Goal: Obtain resource: Download file/media

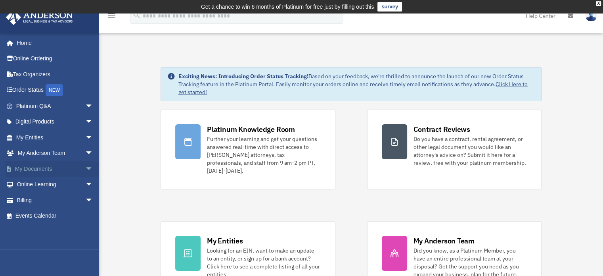
click at [41, 169] on link "My Documents arrow_drop_down" at bounding box center [56, 169] width 100 height 16
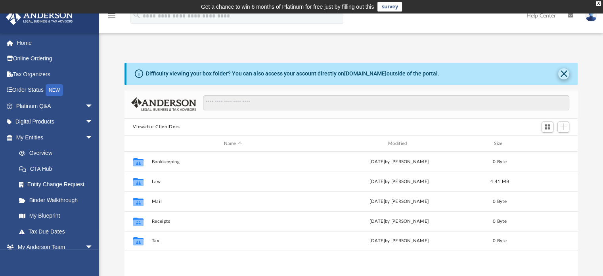
scroll to position [174, 447]
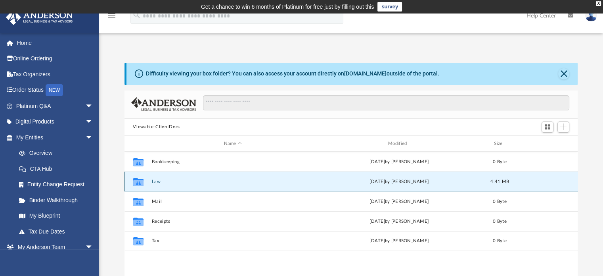
click at [158, 181] on button "Law" at bounding box center [233, 181] width 163 height 5
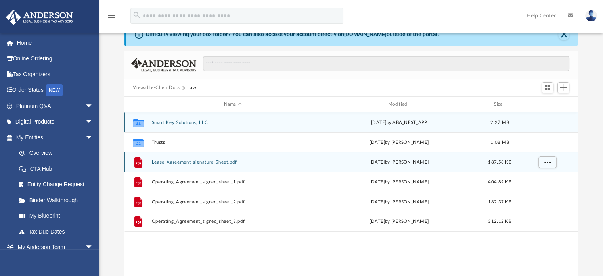
scroll to position [40, 0]
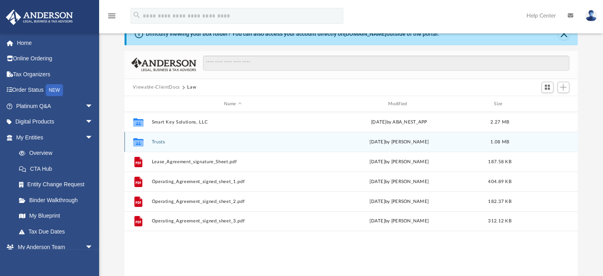
click at [138, 142] on icon "grid" at bounding box center [138, 143] width 10 height 6
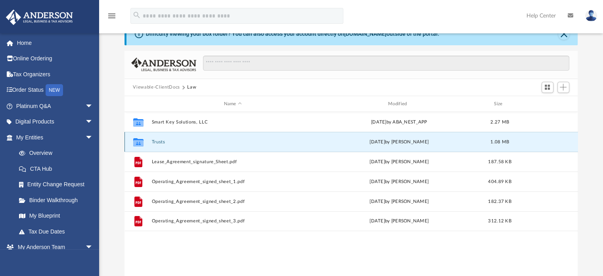
click at [156, 141] on button "Trusts" at bounding box center [233, 141] width 163 height 5
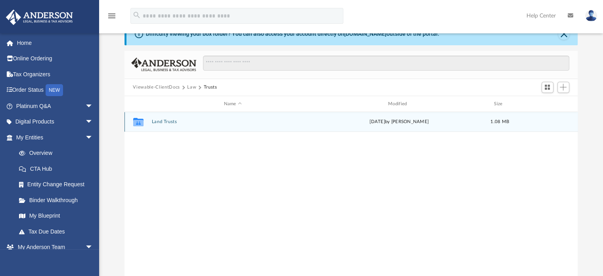
click at [160, 120] on button "Land Trusts" at bounding box center [233, 121] width 163 height 5
click at [172, 120] on button "Land Trust - [PERSON_NAME] B203 Trust" at bounding box center [233, 121] width 163 height 5
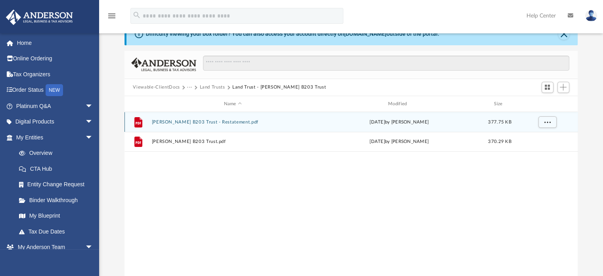
scroll to position [79, 0]
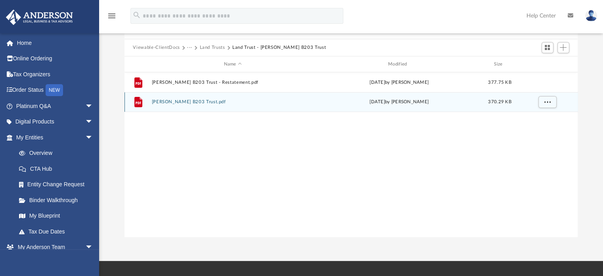
click at [180, 100] on button "[PERSON_NAME] B203 Trust.pdf" at bounding box center [233, 102] width 163 height 5
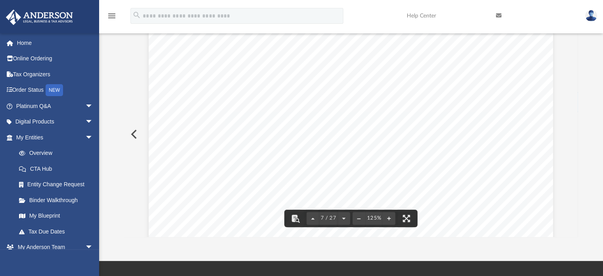
scroll to position [3174, 0]
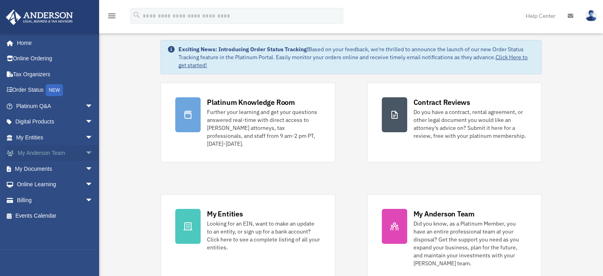
scroll to position [40, 0]
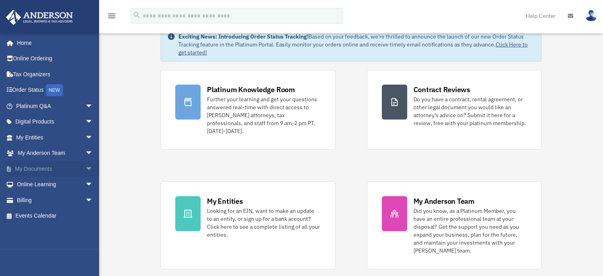
click at [85, 168] on span "arrow_drop_down" at bounding box center [93, 169] width 16 height 16
click at [38, 167] on link "My Documents arrow_drop_up" at bounding box center [56, 169] width 100 height 16
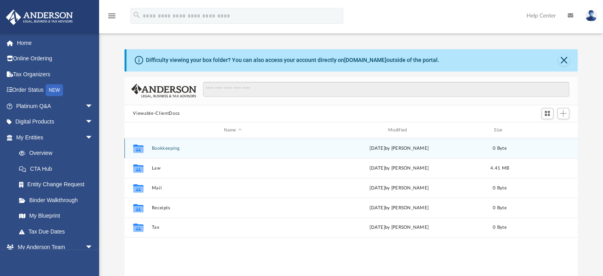
scroll to position [174, 447]
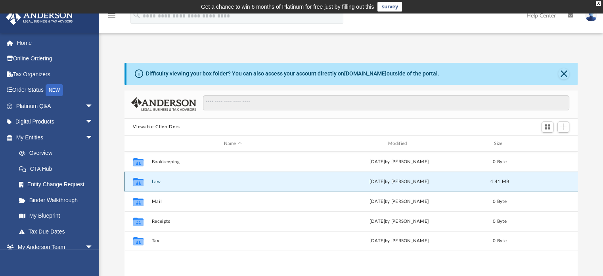
click at [156, 181] on button "Law" at bounding box center [233, 181] width 163 height 5
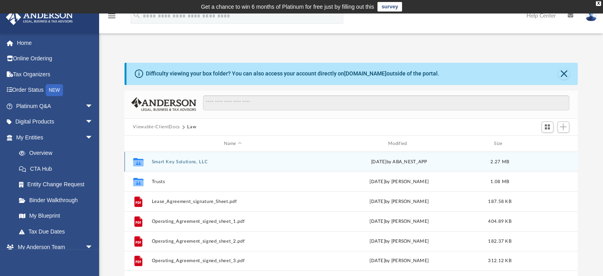
click at [162, 161] on button "Smart Key Solutions, LLC" at bounding box center [233, 161] width 163 height 5
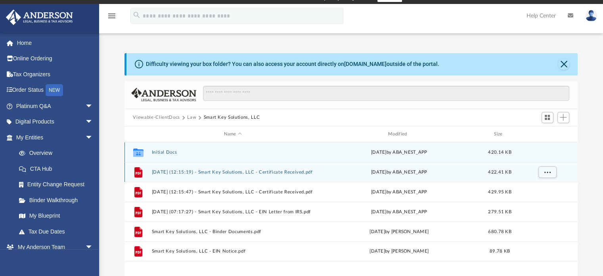
scroll to position [40, 0]
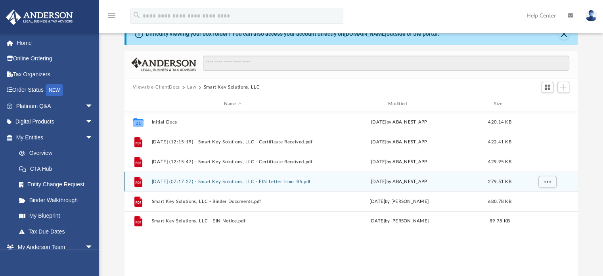
click at [185, 179] on button "2025.07.01 (07:17:27) - Smart Key Solutions, LLC - EIN Letter from IRS.pdf" at bounding box center [233, 181] width 163 height 5
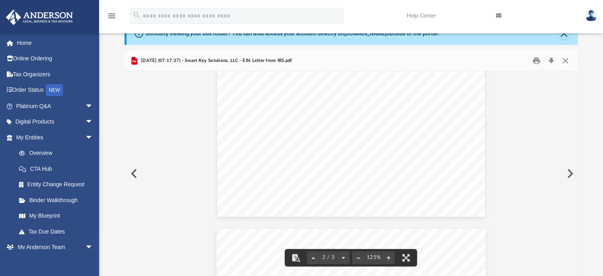
scroll to position [207, 0]
click at [536, 58] on button "Print" at bounding box center [537, 60] width 16 height 12
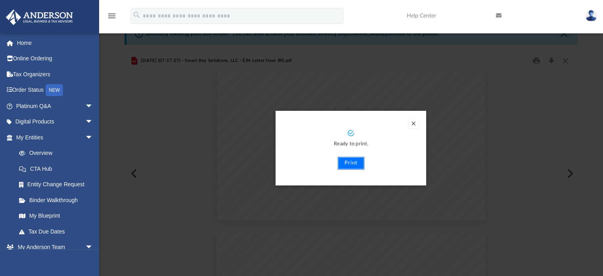
click at [355, 162] on button "Print" at bounding box center [351, 163] width 27 height 13
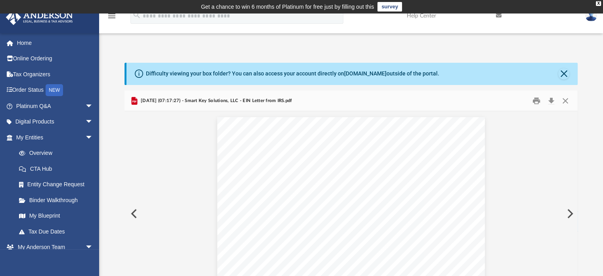
scroll to position [0, 0]
click at [565, 99] on button "Close" at bounding box center [566, 100] width 14 height 12
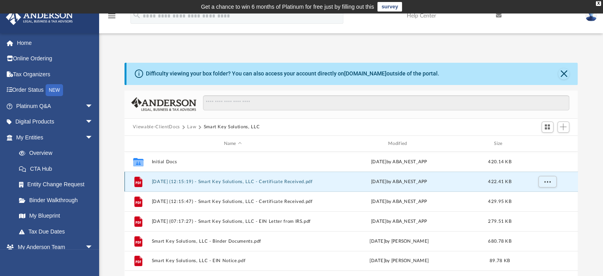
click at [219, 181] on button "2025.06.20 (12:15:19) - Smart Key Solutions, LLC - Certificate Received.pdf" at bounding box center [233, 181] width 163 height 5
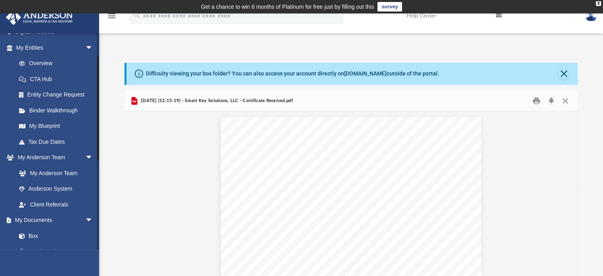
scroll to position [198, 0]
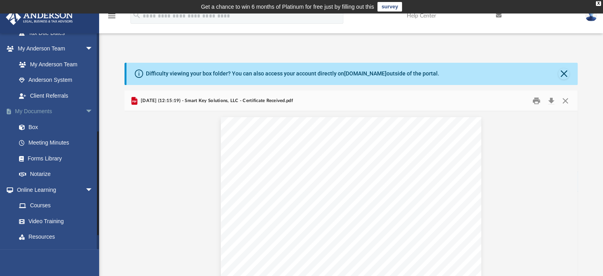
click at [41, 109] on link "My Documents arrow_drop_down" at bounding box center [56, 112] width 100 height 16
click at [85, 112] on span "arrow_drop_down" at bounding box center [93, 112] width 16 height 16
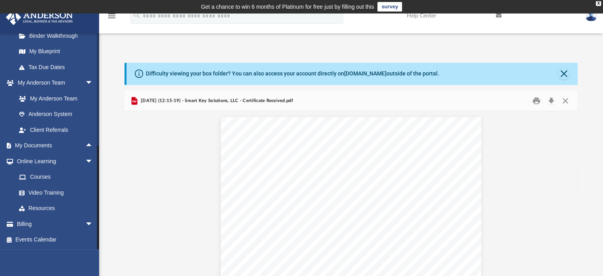
click at [86, 142] on span "arrow_drop_up" at bounding box center [93, 146] width 16 height 16
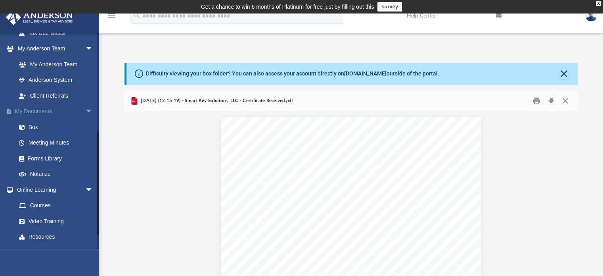
click at [39, 112] on link "My Documents arrow_drop_down" at bounding box center [56, 112] width 100 height 16
click at [566, 101] on button "Close" at bounding box center [566, 100] width 14 height 12
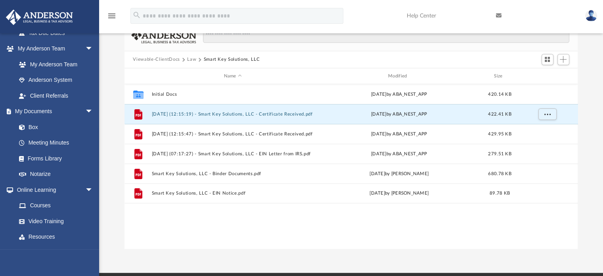
scroll to position [79, 0]
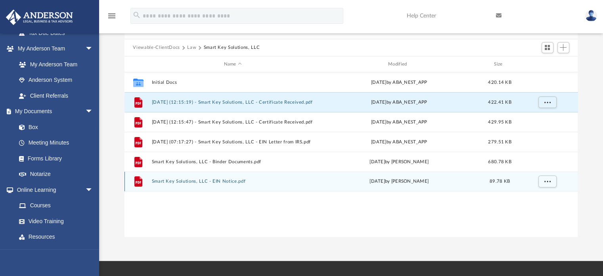
click at [202, 180] on button "Smart Key Solutions, LLC - EIN Notice.pdf" at bounding box center [233, 181] width 163 height 5
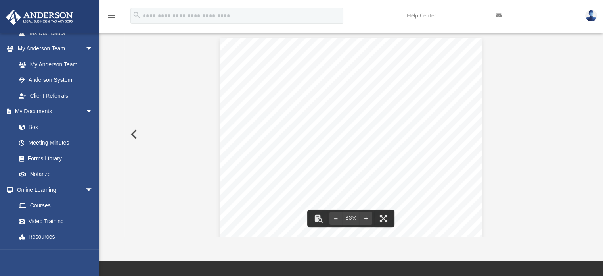
click at [134, 135] on button "Preview" at bounding box center [133, 134] width 17 height 22
click at [568, 136] on button "Preview" at bounding box center [569, 134] width 17 height 22
click at [132, 133] on button "Preview" at bounding box center [133, 134] width 17 height 22
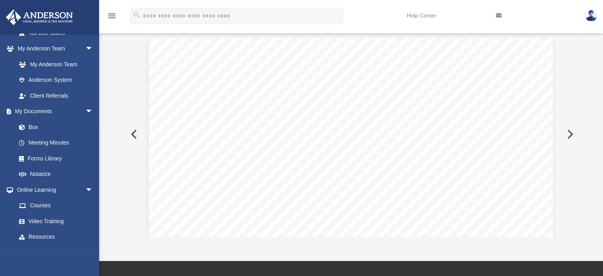
click at [132, 133] on button "Preview" at bounding box center [133, 134] width 17 height 22
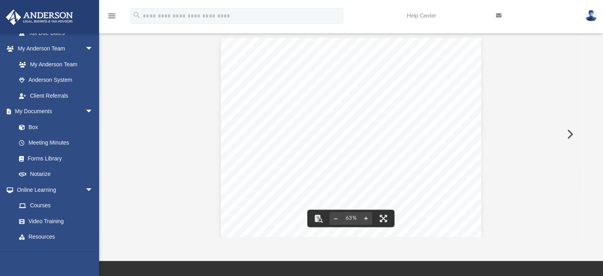
click at [569, 135] on button "Preview" at bounding box center [569, 134] width 17 height 22
click at [113, 14] on icon "menu" at bounding box center [112, 16] width 10 height 10
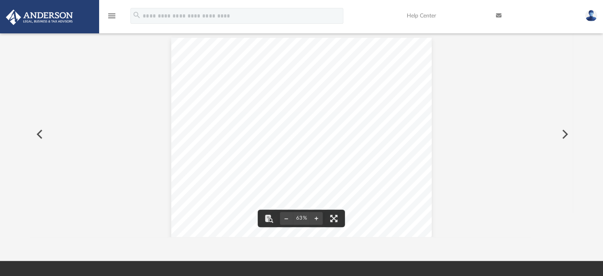
scroll to position [6, 6]
click at [113, 14] on icon "menu" at bounding box center [112, 16] width 10 height 10
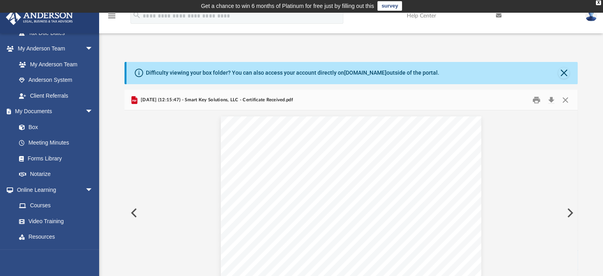
scroll to position [0, 0]
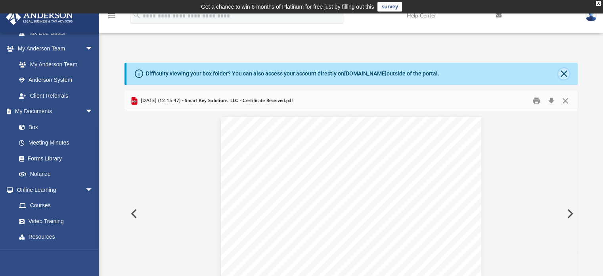
click at [564, 74] on button "Close" at bounding box center [564, 73] width 11 height 11
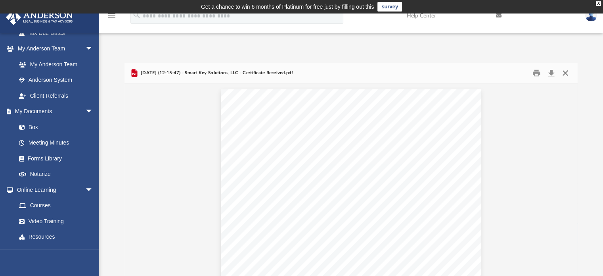
click at [567, 72] on button "Close" at bounding box center [566, 73] width 14 height 12
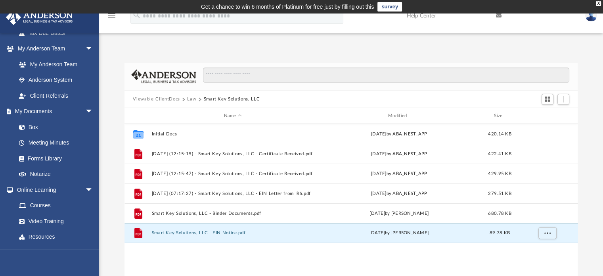
click at [192, 99] on button "Law" at bounding box center [191, 99] width 9 height 7
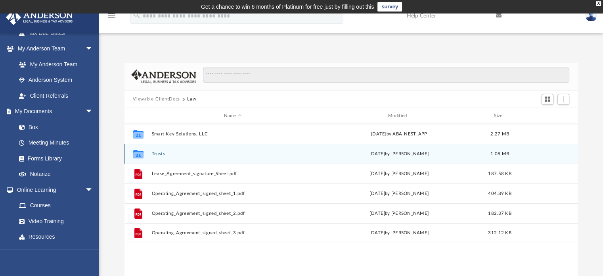
click at [157, 153] on button "Trusts" at bounding box center [233, 153] width 163 height 5
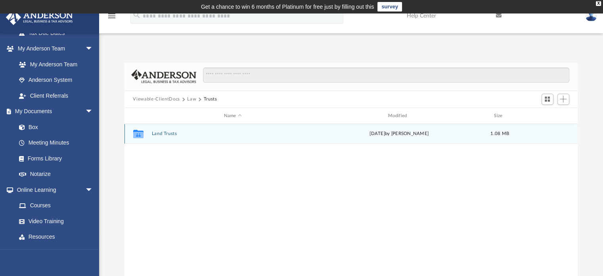
click at [138, 134] on icon "grid" at bounding box center [138, 135] width 10 height 6
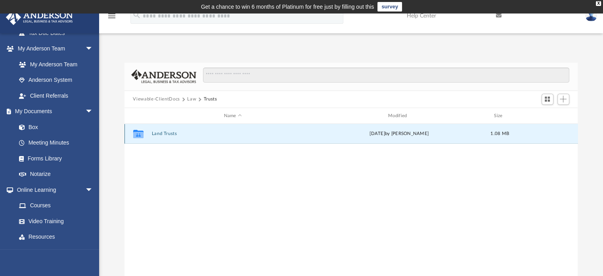
click at [164, 132] on button "Land Trusts" at bounding box center [233, 133] width 163 height 5
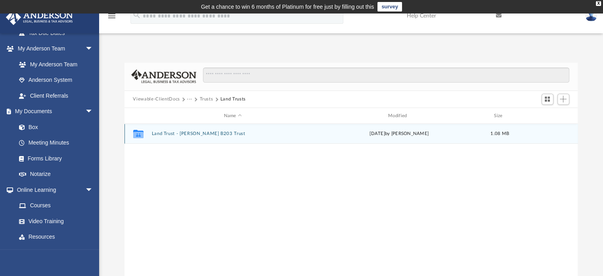
click at [170, 134] on button "Land Trust - [PERSON_NAME] B203 Trust" at bounding box center [233, 133] width 163 height 5
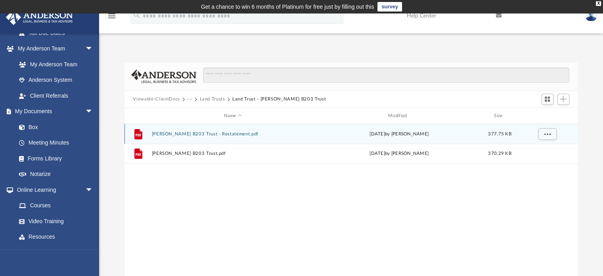
click at [188, 134] on button "[PERSON_NAME] B203 Trust - Restatement.pdf" at bounding box center [233, 133] width 163 height 5
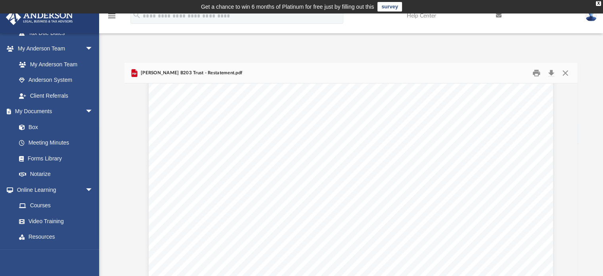
click at [112, 15] on icon "menu" at bounding box center [112, 16] width 10 height 10
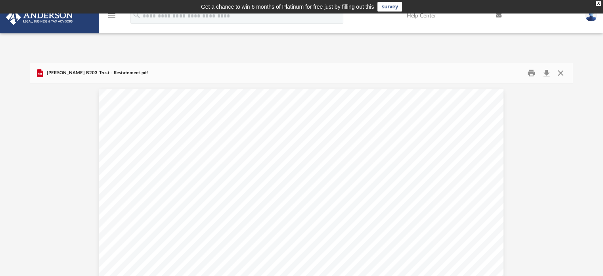
scroll to position [174, 537]
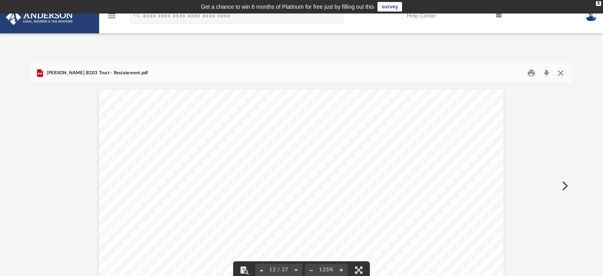
click at [560, 71] on button "Close" at bounding box center [561, 73] width 14 height 12
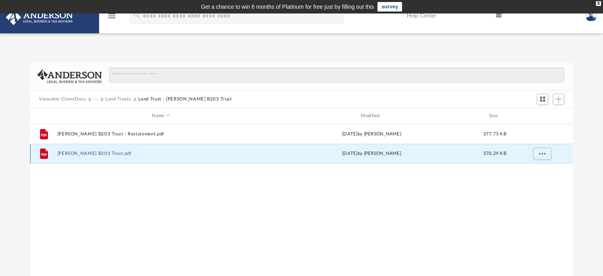
click at [97, 151] on button "[PERSON_NAME] B203 Trust.pdf" at bounding box center [161, 153] width 207 height 5
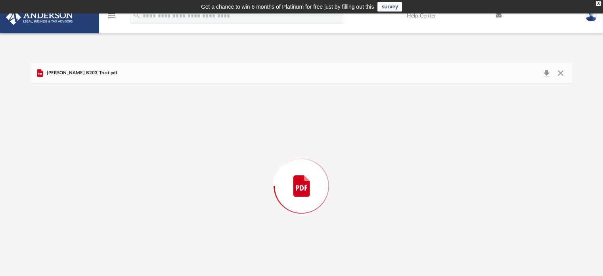
scroll to position [12, 0]
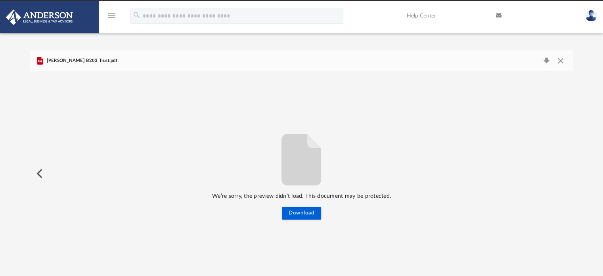
click at [40, 171] on button "Preview" at bounding box center [38, 173] width 17 height 22
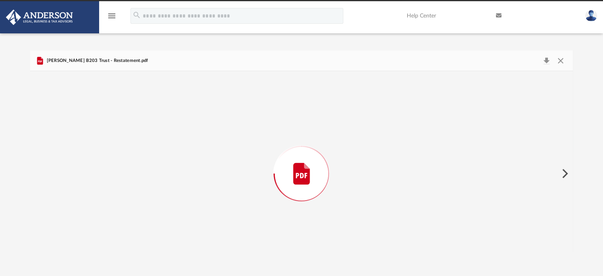
scroll to position [5891, 0]
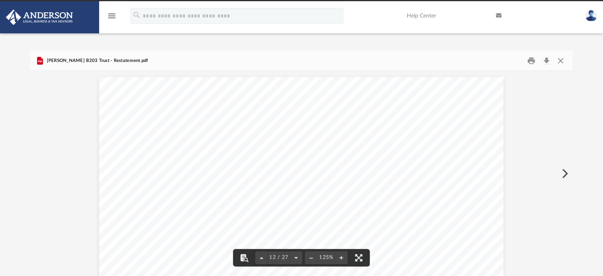
click at [565, 175] on button "Preview" at bounding box center [564, 173] width 17 height 22
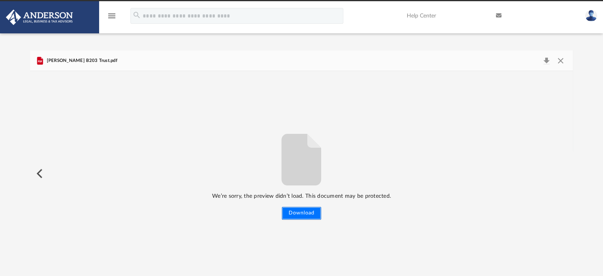
click at [301, 211] on button "Download" at bounding box center [301, 213] width 39 height 13
